Goal: Task Accomplishment & Management: Manage account settings

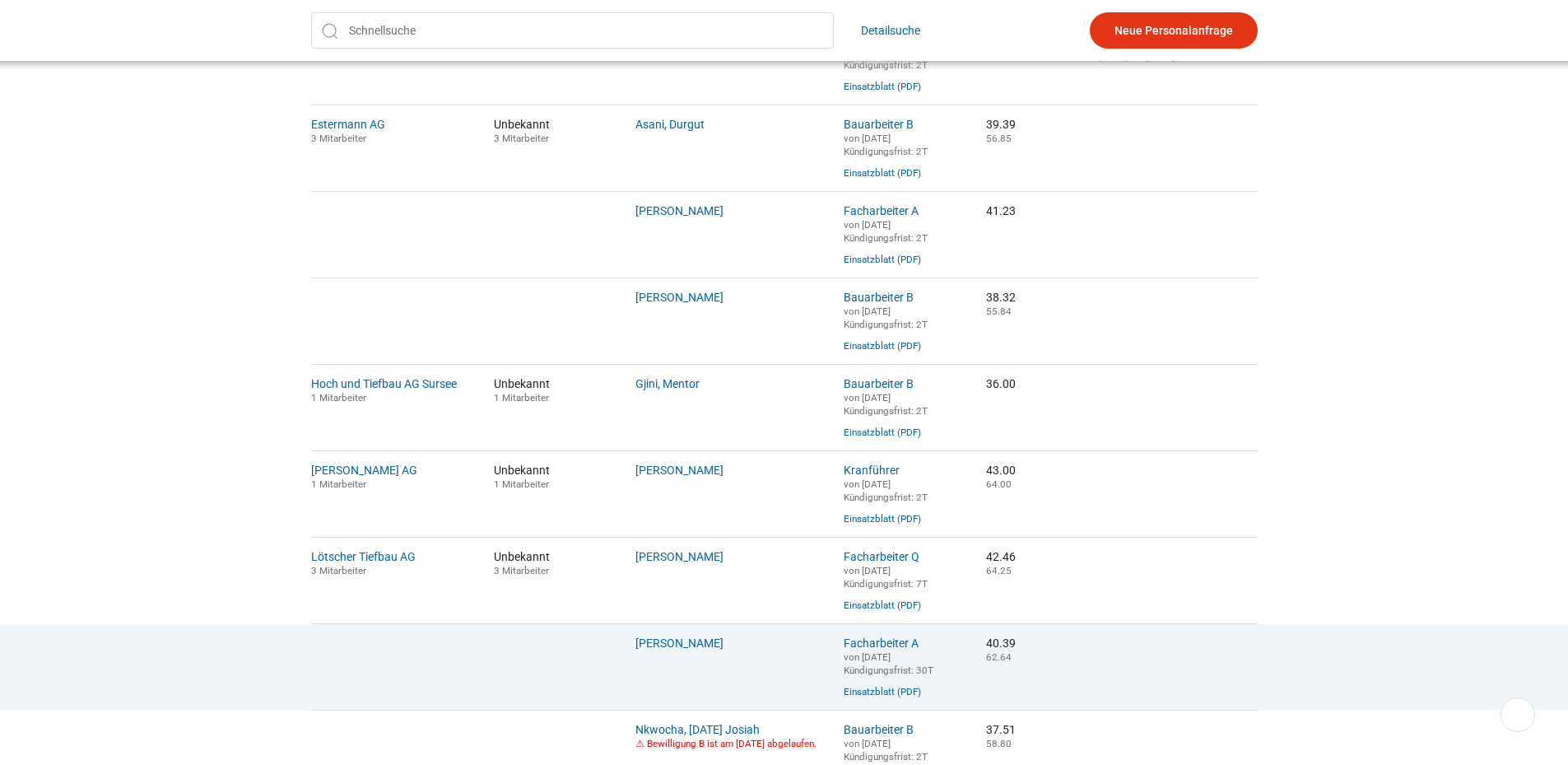
scroll to position [988, 0]
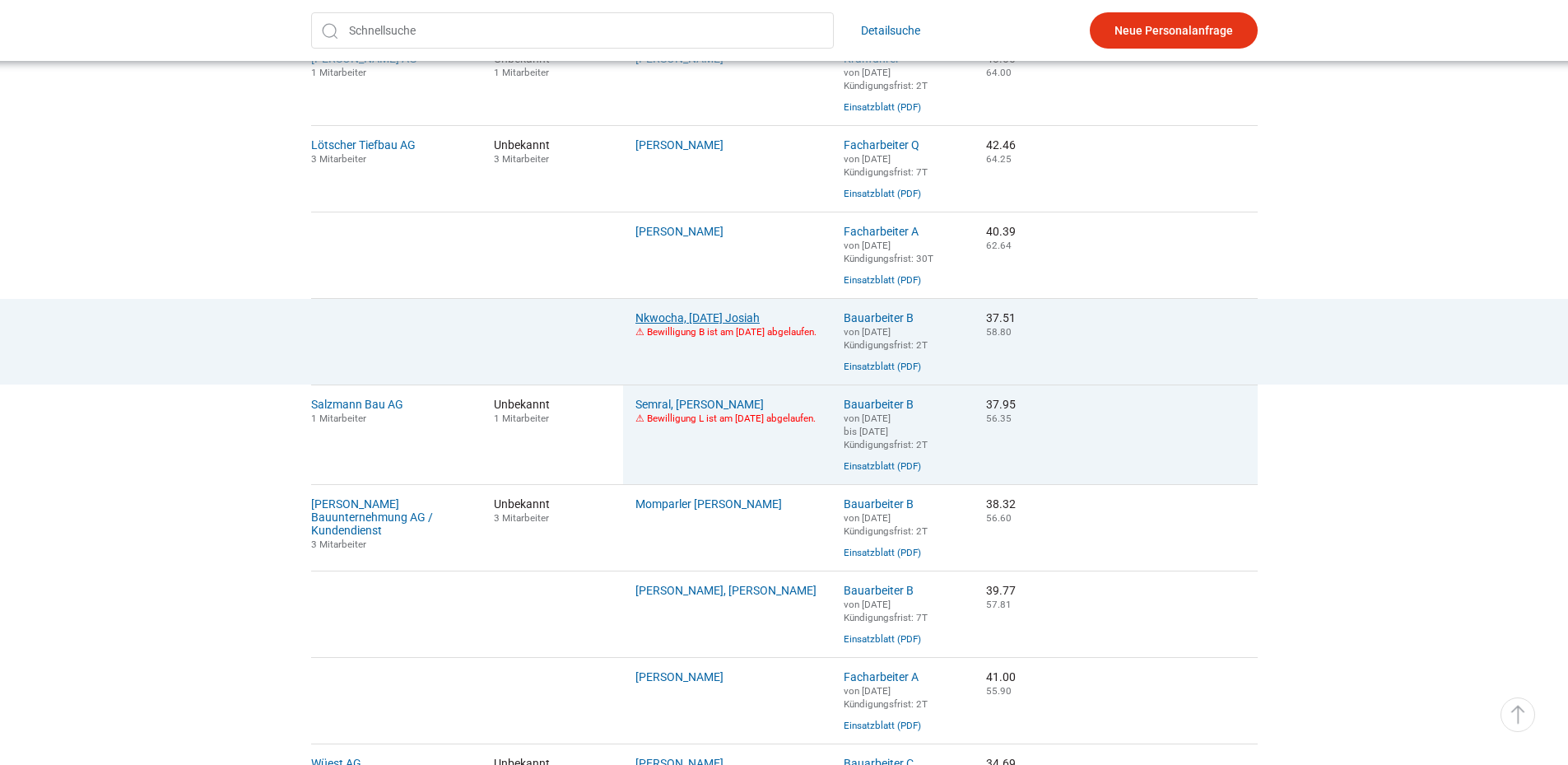
click at [714, 325] on link "Nkwocha, Sunday Josiah" at bounding box center [698, 318] width 124 height 13
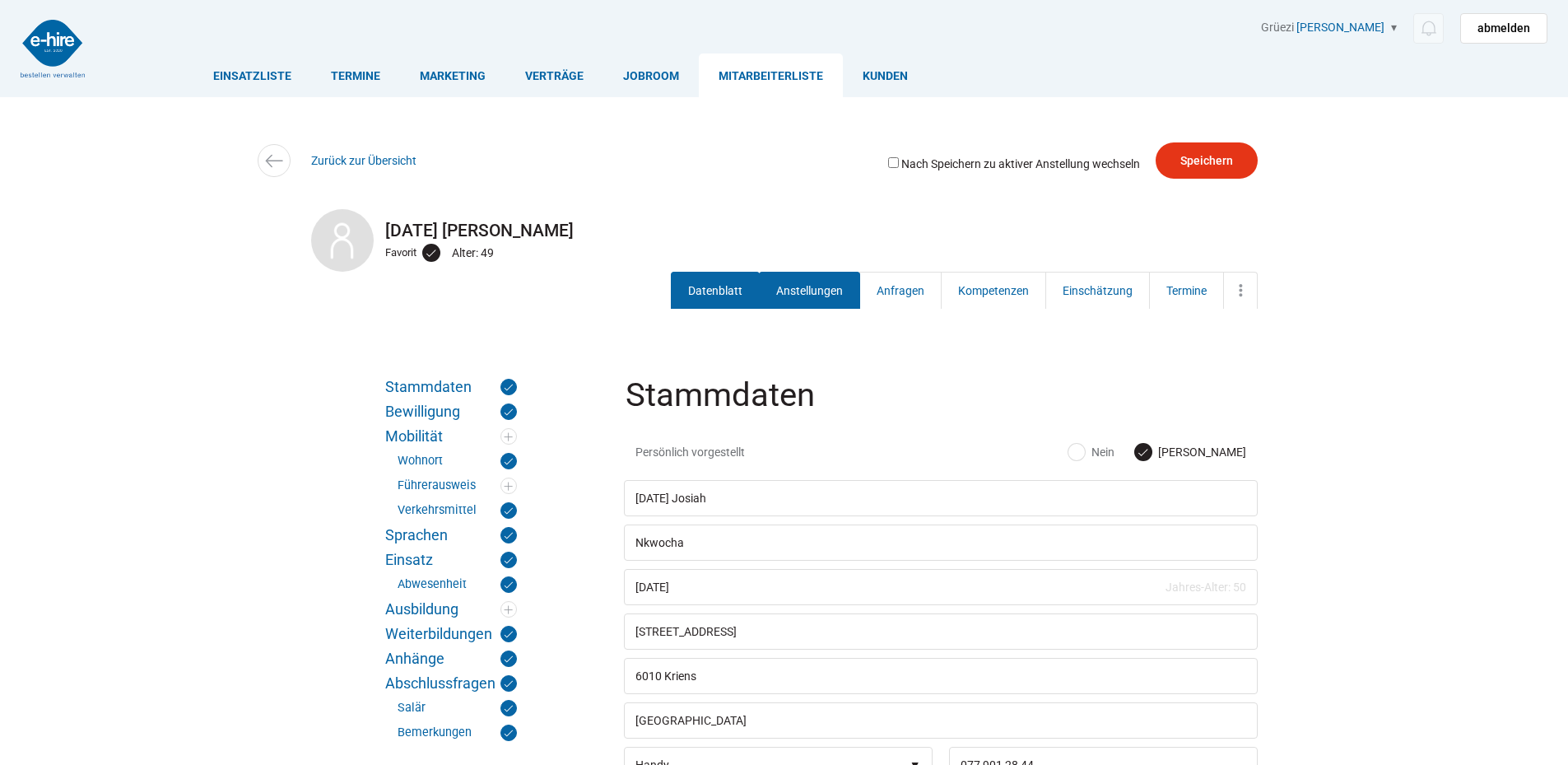
click at [805, 279] on link "Anstellungen" at bounding box center [810, 290] width 101 height 37
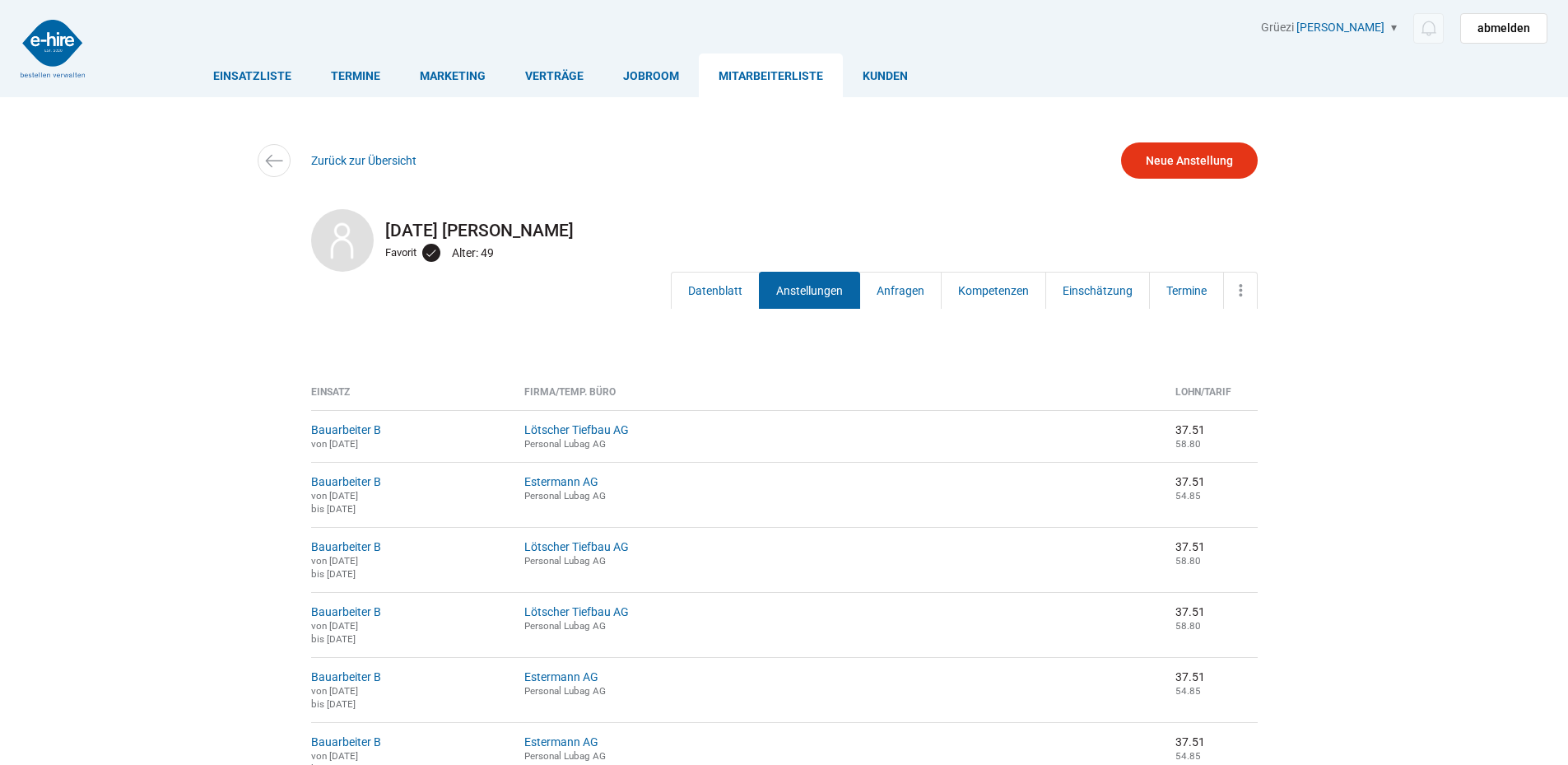
click at [792, 66] on link "Mitarbeiterliste" at bounding box center [771, 76] width 144 height 44
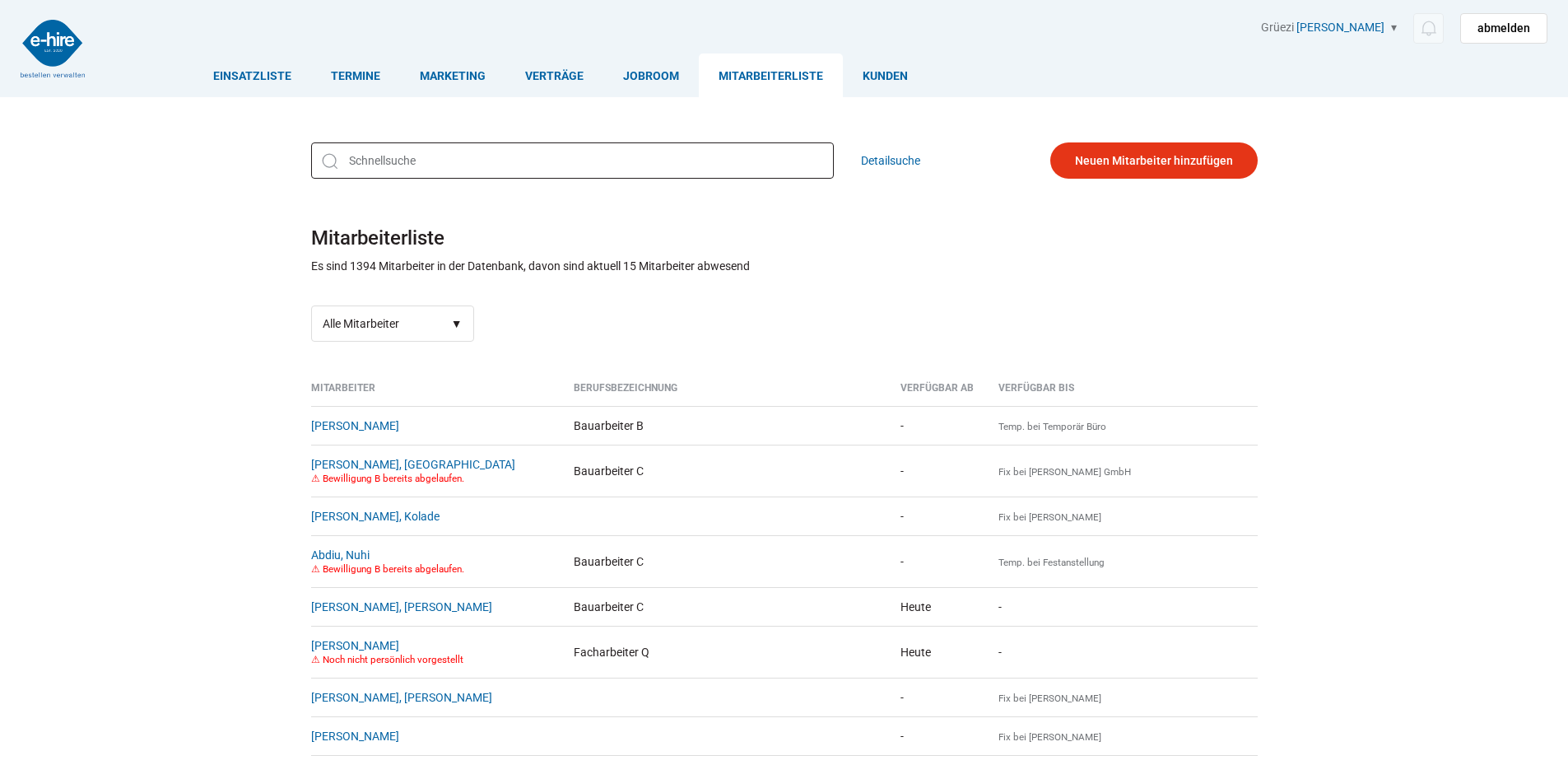
click at [395, 145] on input "text" at bounding box center [572, 161] width 523 height 36
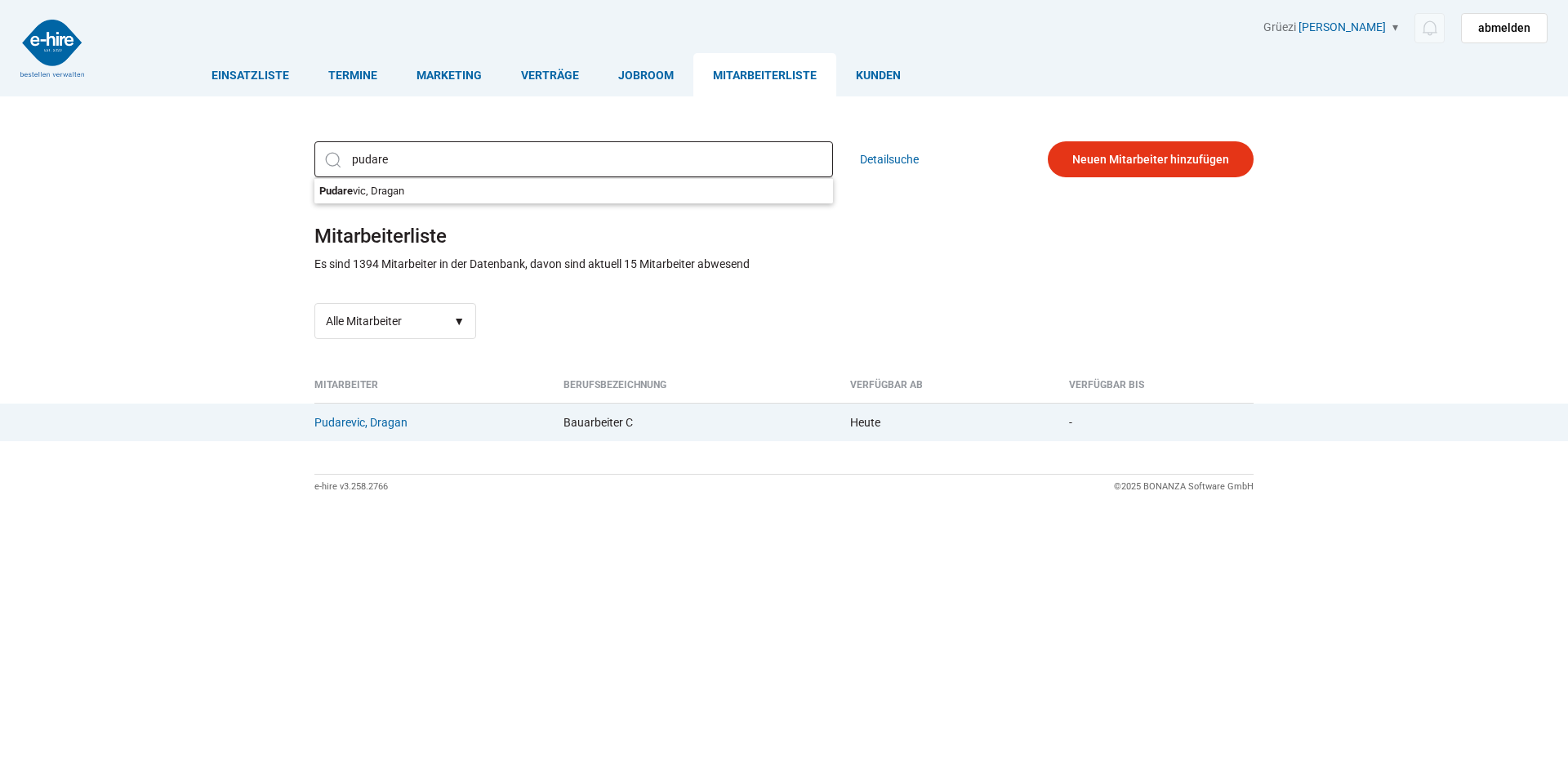
type input "pudare"
click at [354, 432] on td "Pudarevic, Dragan {[PHONE_NUMBER]}{0779660065} {[PHONE_NUMBER]}{0796371700}" at bounding box center [432, 422] width 237 height 38
click at [354, 428] on link "Pudarevic, Dragan" at bounding box center [361, 423] width 93 height 13
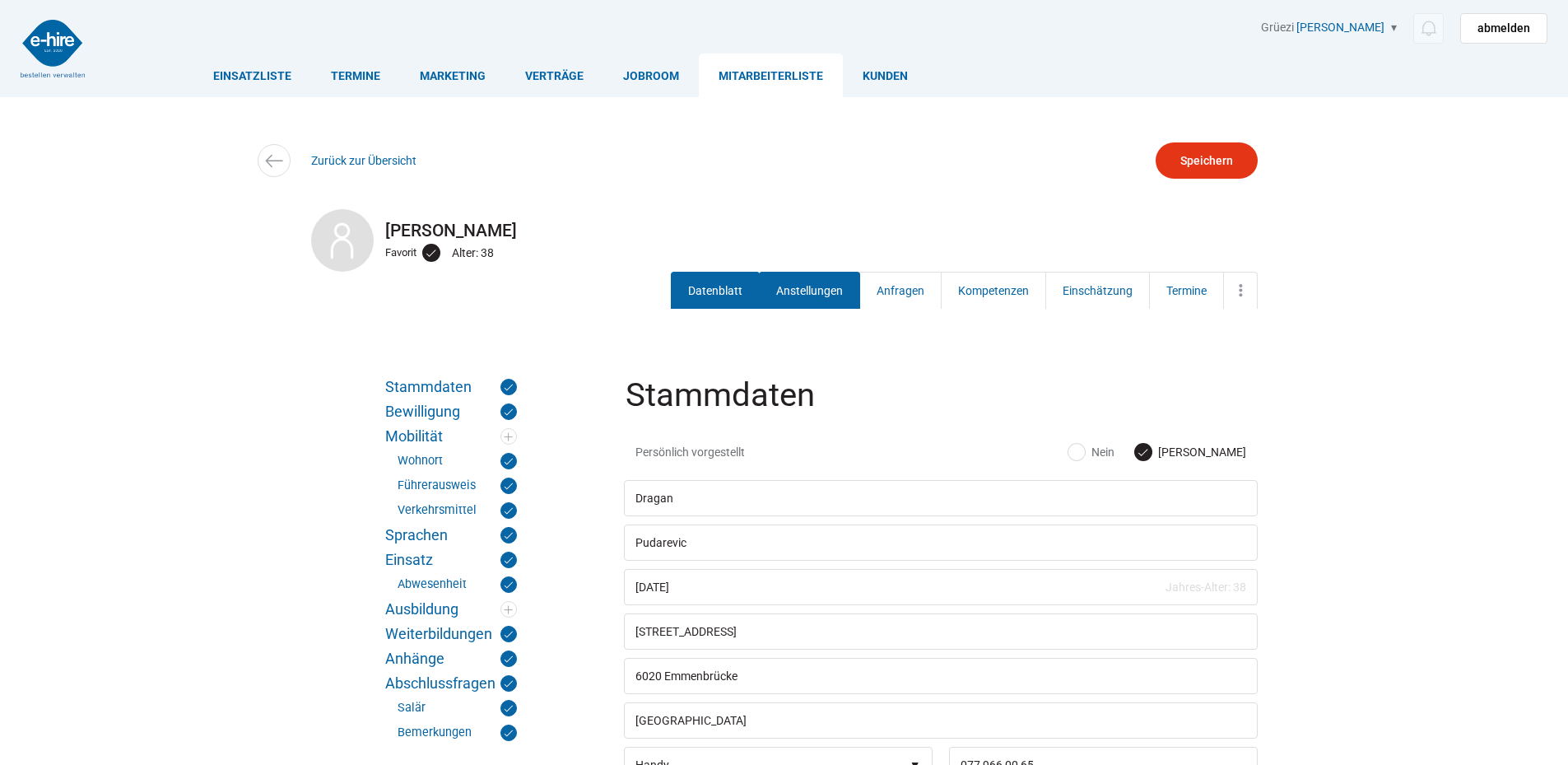
click at [841, 289] on link "Anstellungen" at bounding box center [810, 290] width 101 height 37
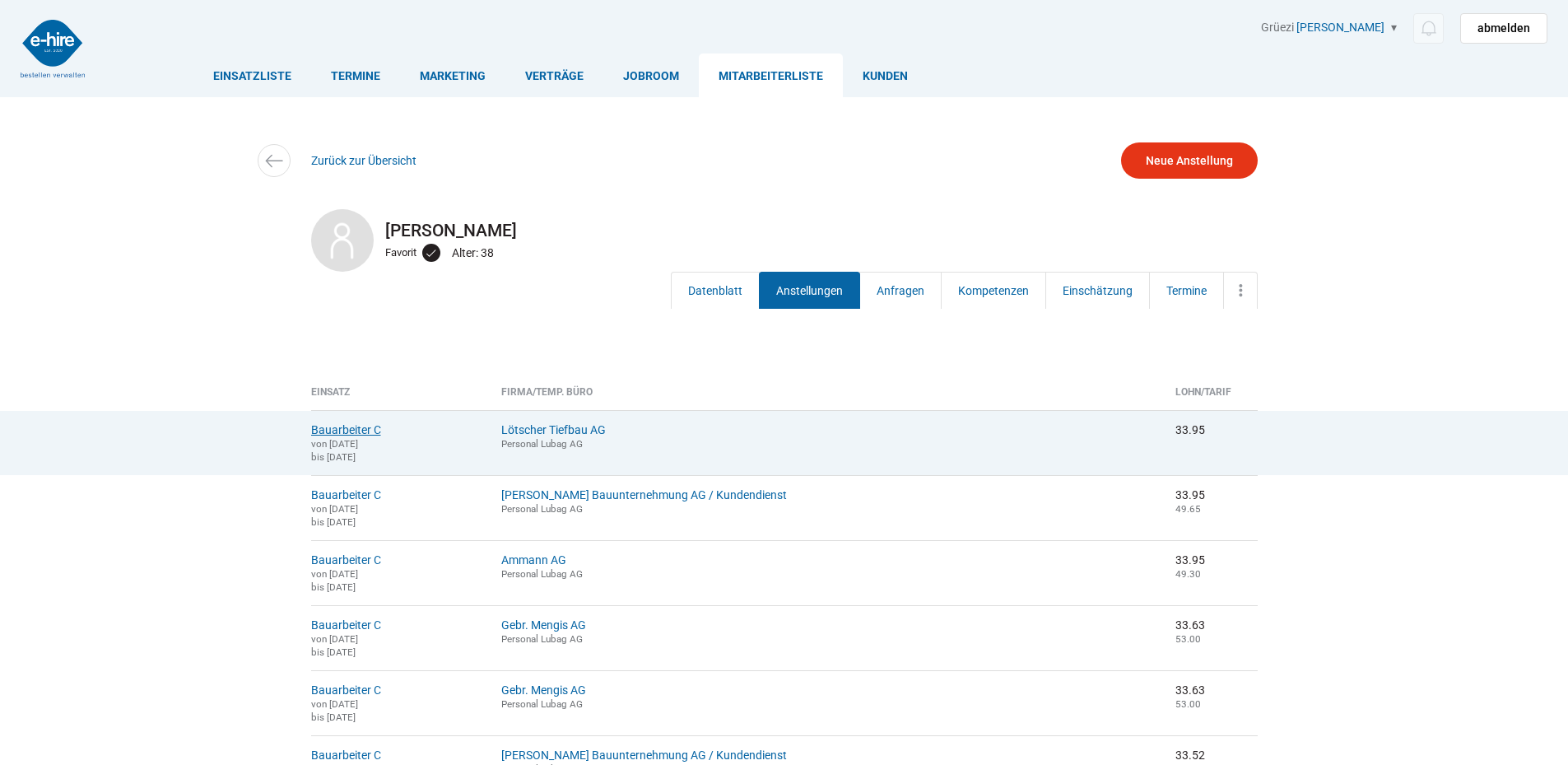
click at [345, 431] on link "Bauarbeiter C" at bounding box center [346, 430] width 70 height 13
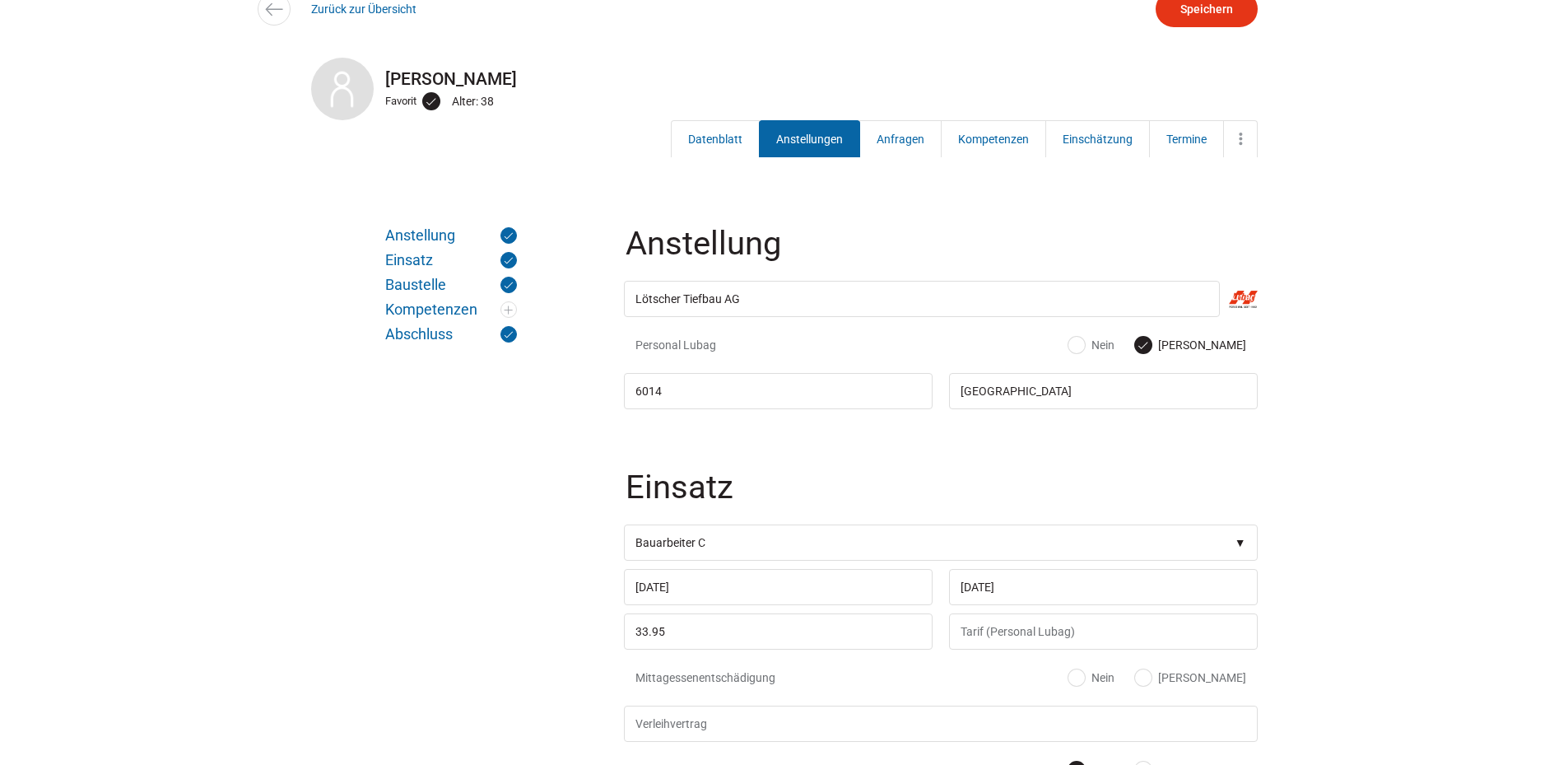
scroll to position [329, 0]
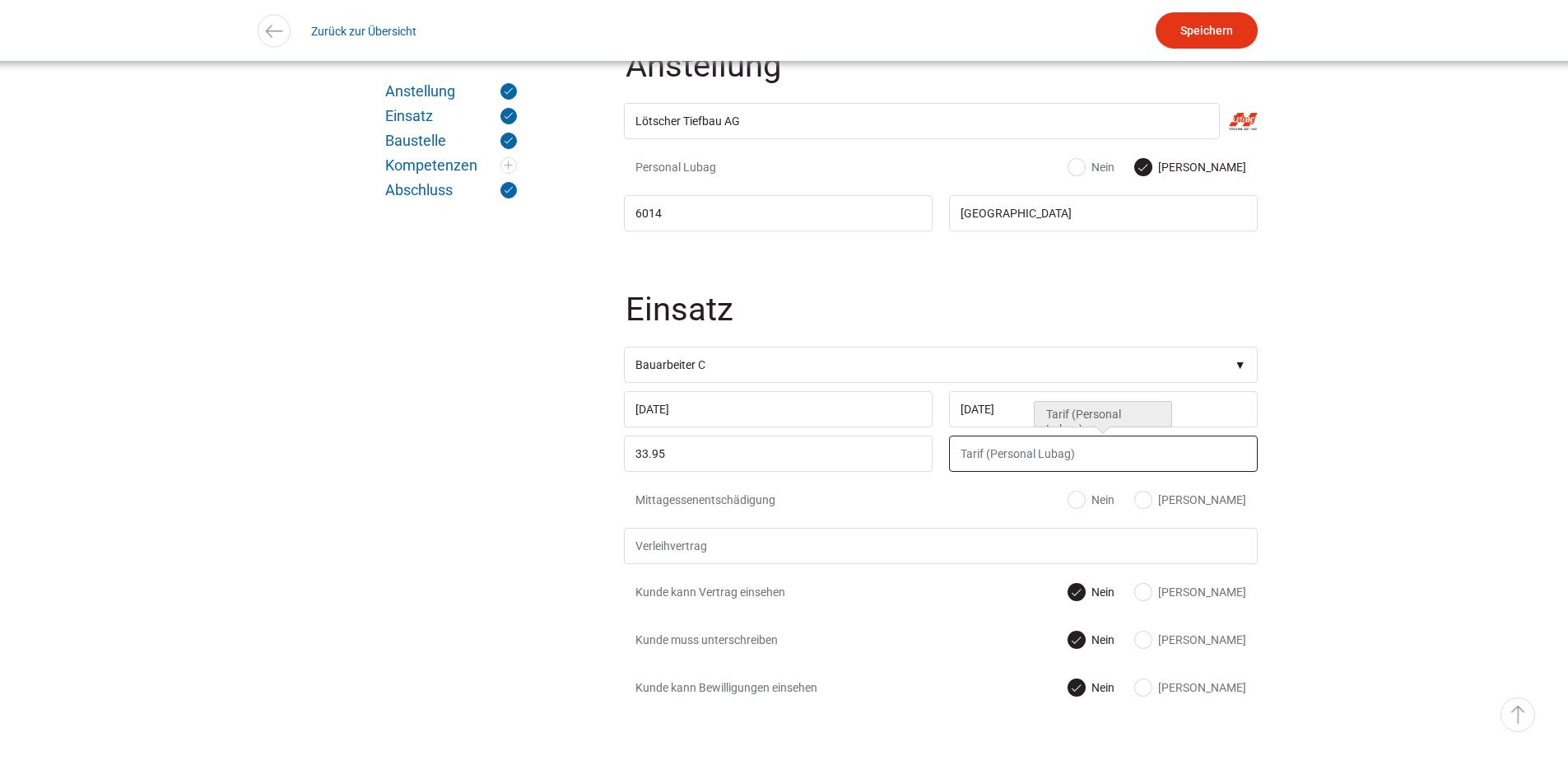
click at [976, 462] on input "text" at bounding box center [1103, 454] width 308 height 36
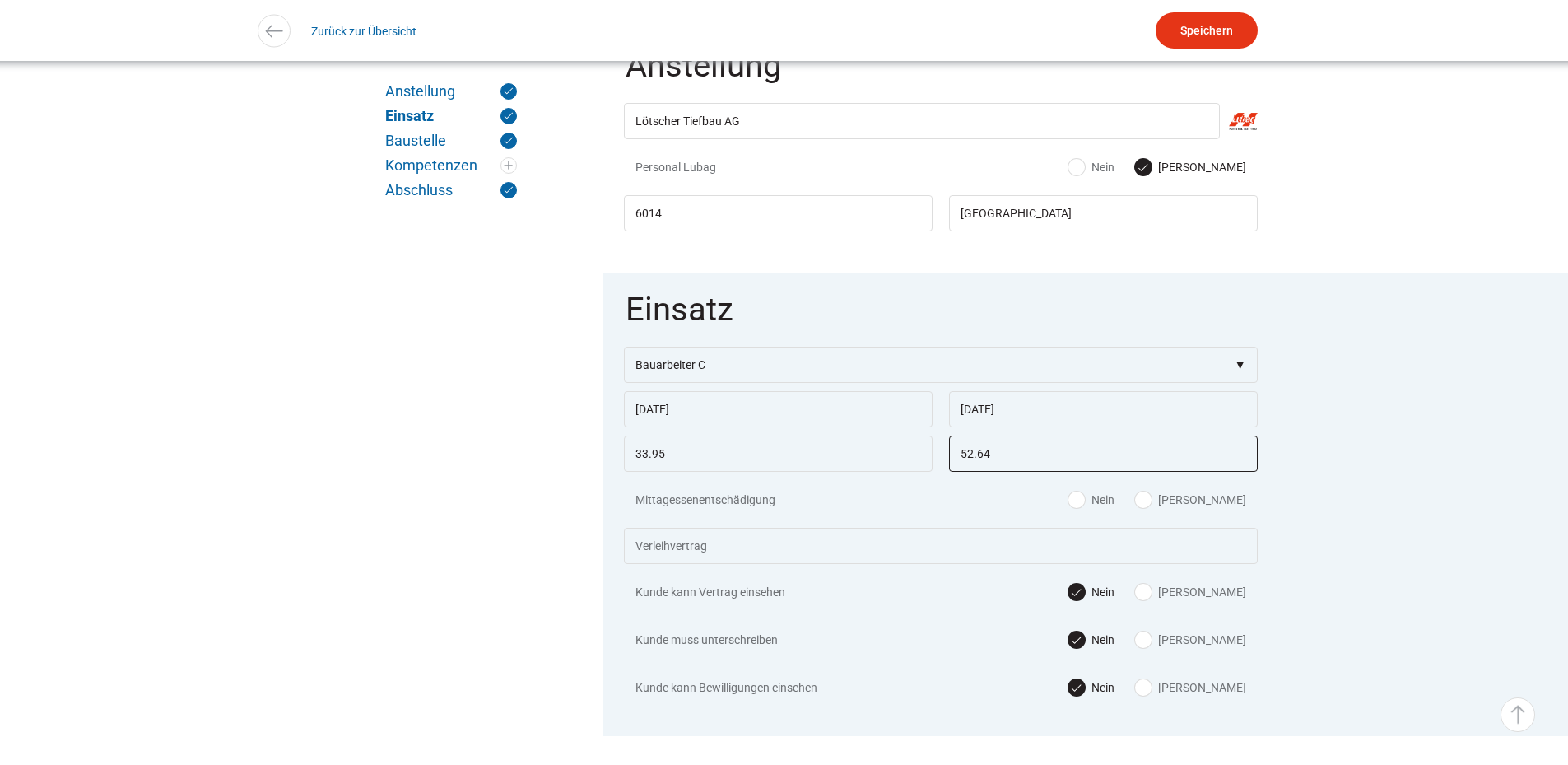
type input "52.64"
click at [1278, 548] on fieldset "Einsatz Position Bauarbeiter C Bauarbeiter B Facharbeiter A Facharbeiter Q Vora…" at bounding box center [940, 505] width 675 height 463
click at [1199, 33] on input "Speichern" at bounding box center [1206, 31] width 102 height 36
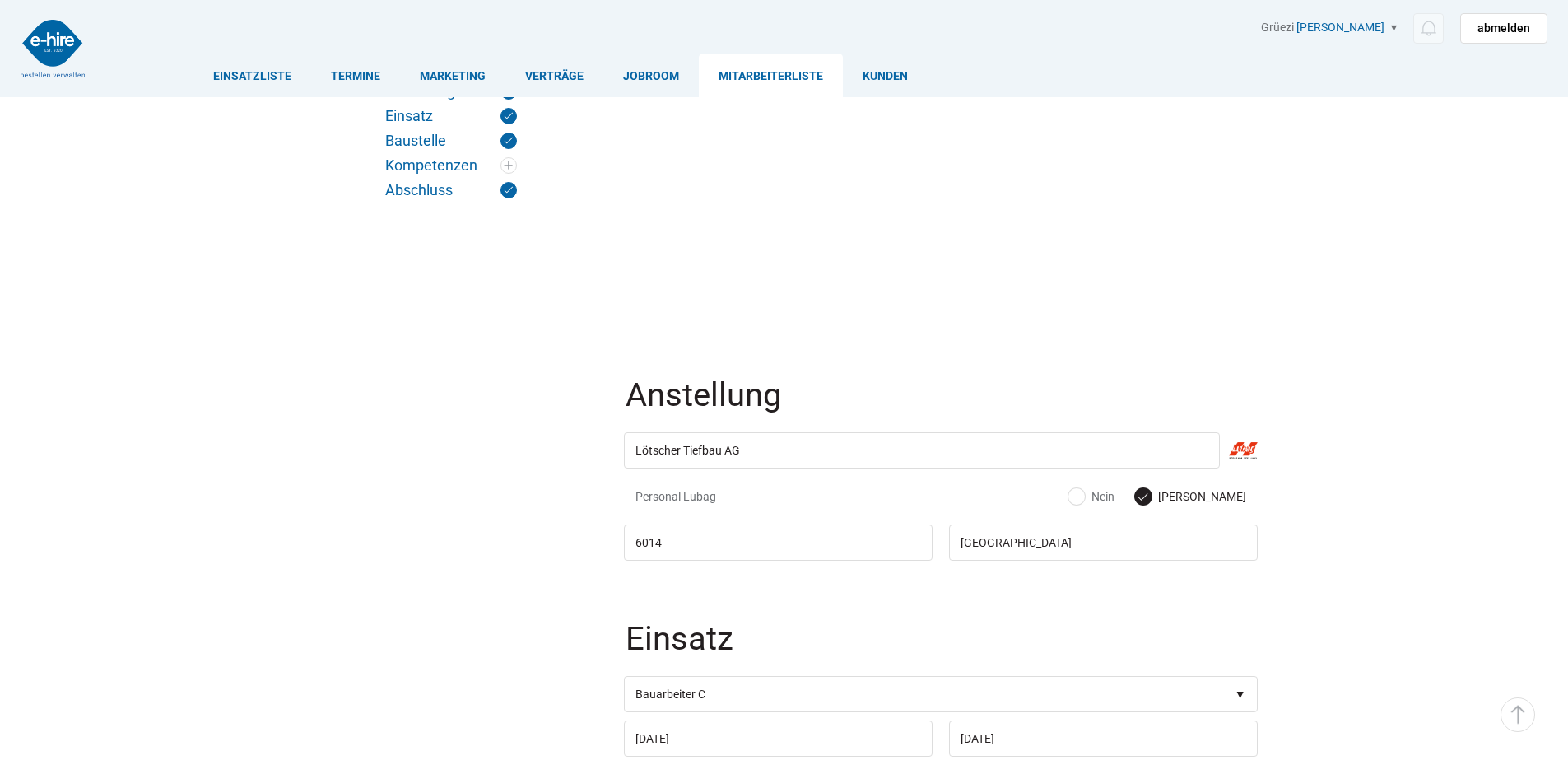
scroll to position [329, 0]
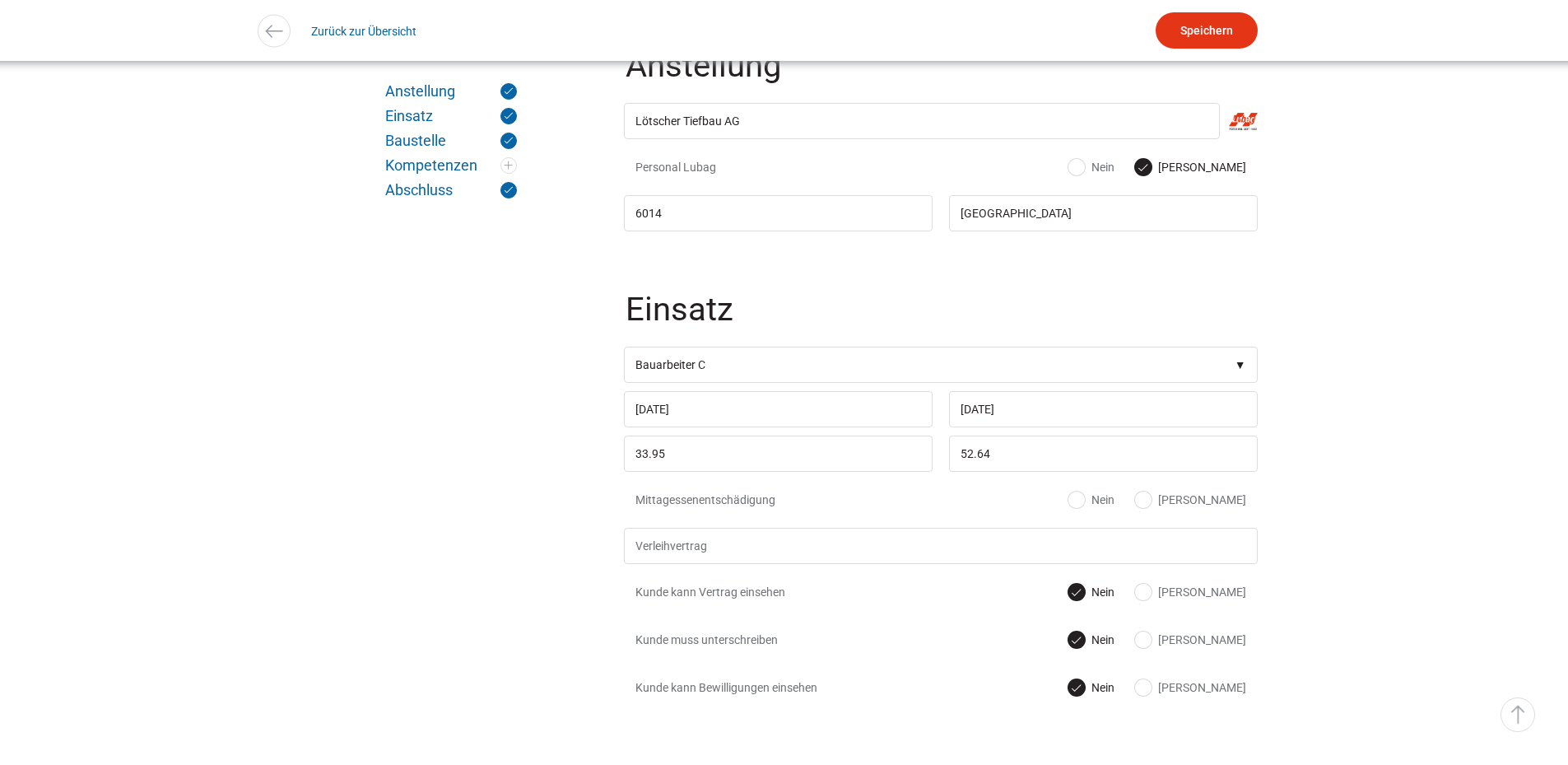
click at [1230, 506] on label "[PERSON_NAME]" at bounding box center [1190, 499] width 111 height 16
radio input "true"
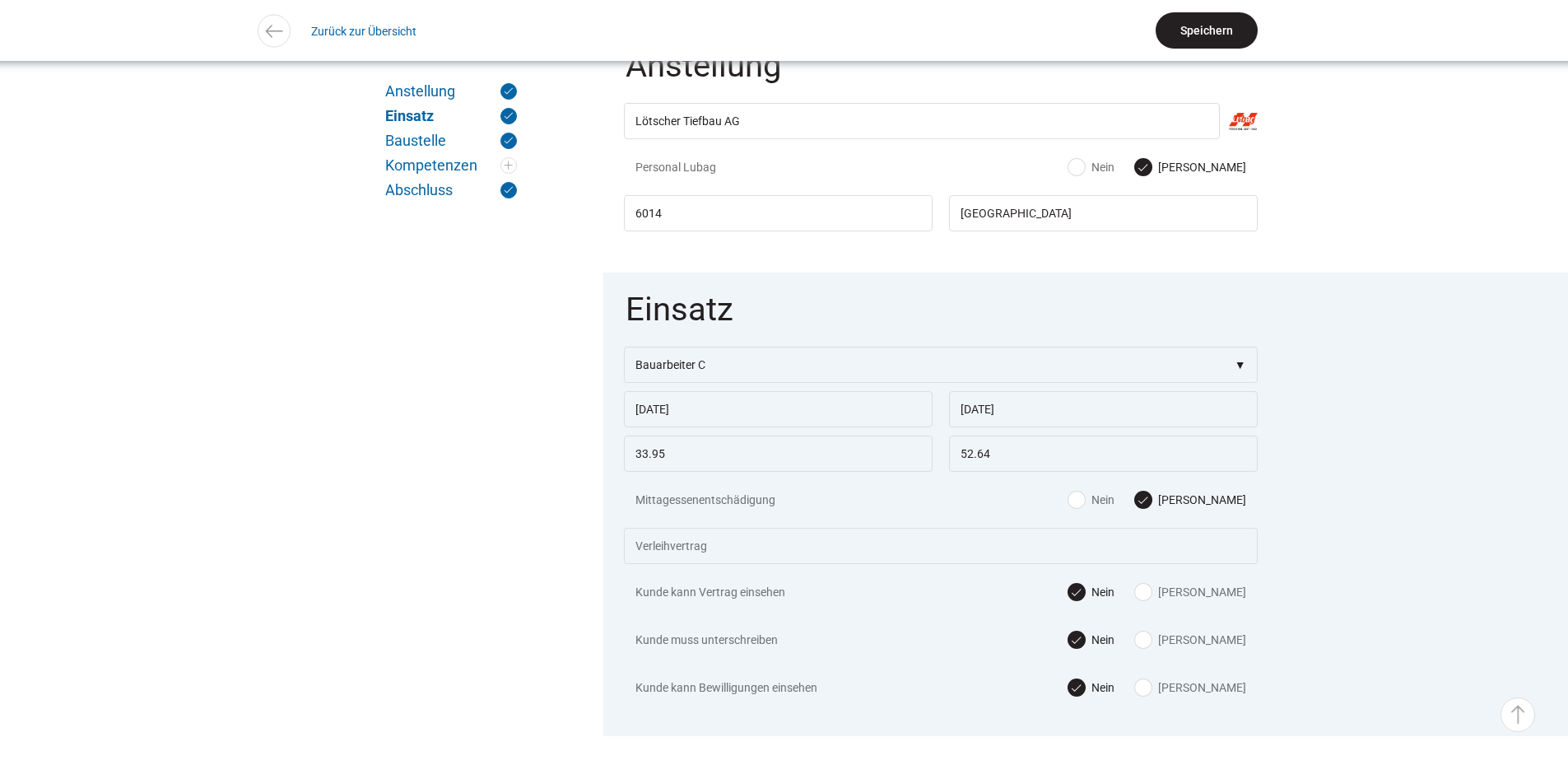
click at [1191, 34] on input "Speichern" at bounding box center [1206, 31] width 102 height 36
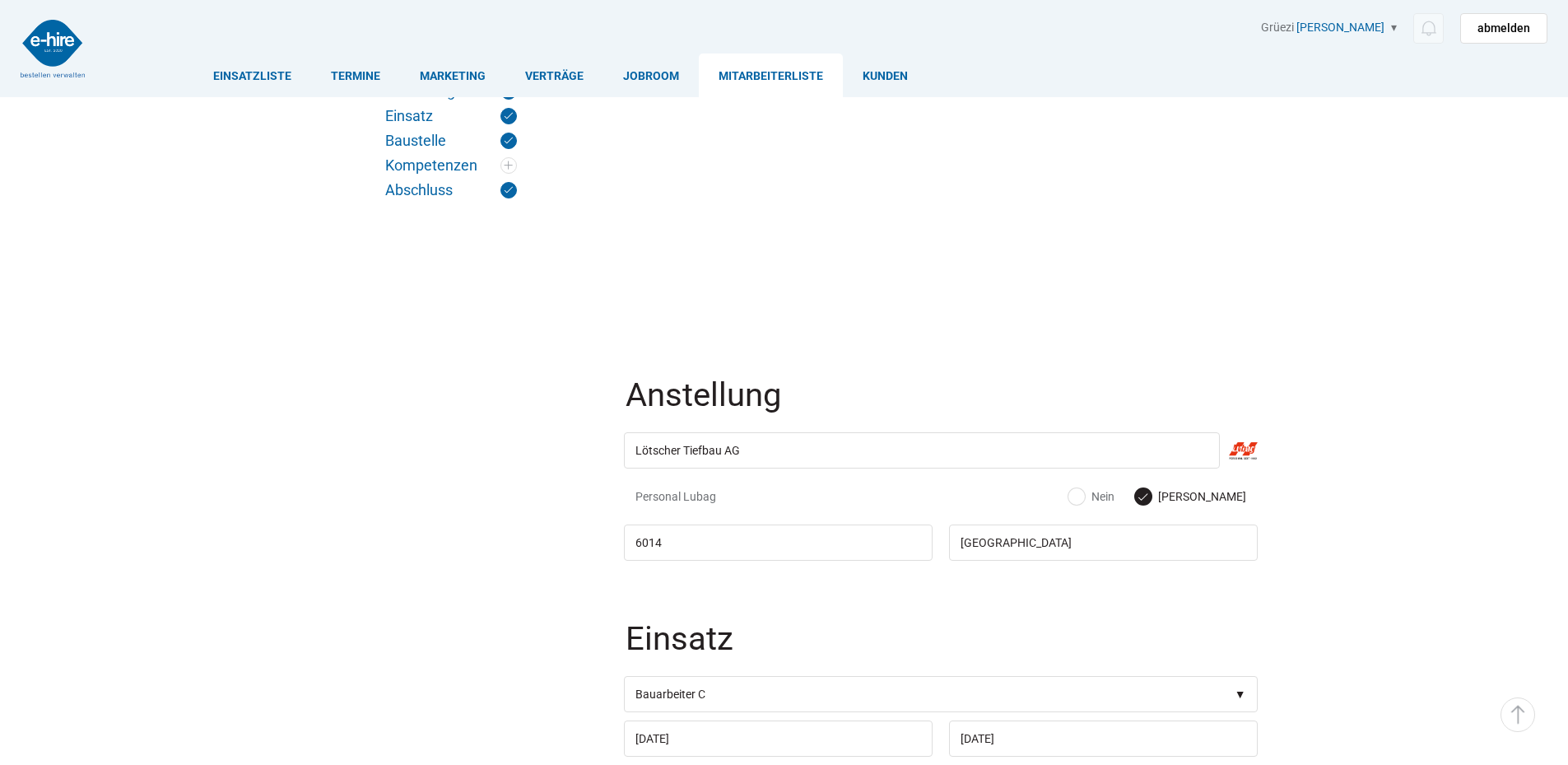
scroll to position [329, 0]
